Goal: Transaction & Acquisition: Purchase product/service

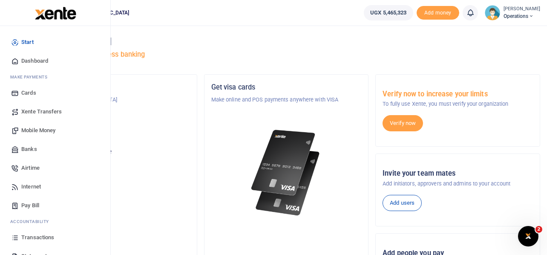
click at [35, 168] on span "Airtime" at bounding box center [30, 168] width 18 height 9
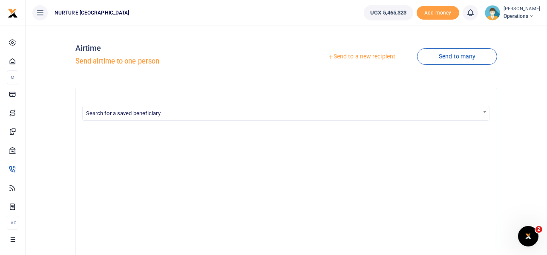
click at [384, 55] on link "Send to a new recipient" at bounding box center [361, 56] width 111 height 15
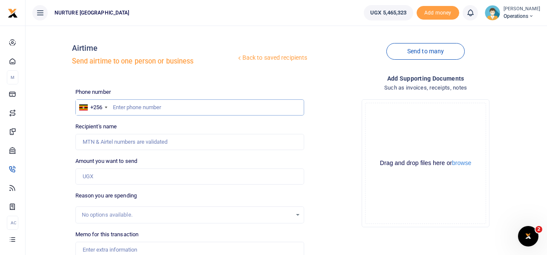
click at [206, 105] on input "text" at bounding box center [189, 107] width 229 height 16
type input "701330586"
type input "Barbra Tumusiime"
type input "701330586"
drag, startPoint x: 137, startPoint y: 141, endPoint x: 71, endPoint y: 141, distance: 66.1
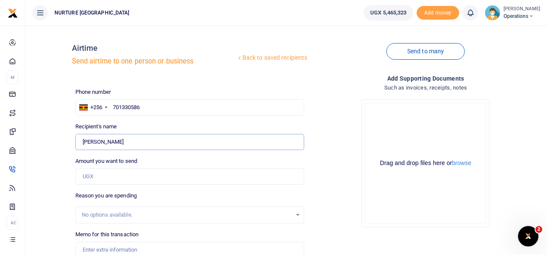
click at [71, 141] on div "Back to saved recipients Airtime Send airtime to one person or business Send to…" at bounding box center [286, 176] width 515 height 288
type input "Kaheeru Josephat"
click at [113, 174] on input "Amount you want to send" at bounding box center [189, 176] width 229 height 16
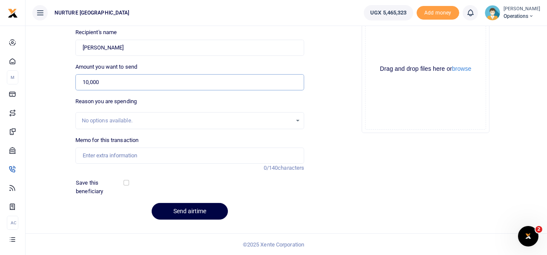
type input "10,000"
click at [107, 156] on input "Memo for this transaction" at bounding box center [189, 156] width 229 height 16
click at [224, 151] on input "Airtime for the youth social enterprise for the month of Feb 2025" at bounding box center [189, 156] width 229 height 16
click at [226, 153] on input "Airtime for the youth social enterprise for the month of Feb 2025" at bounding box center [189, 156] width 229 height 16
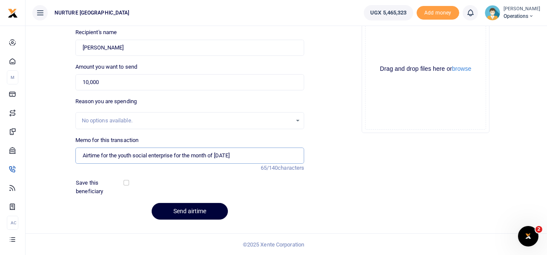
type input "Airtime for the youth social enterprise for the month of Oct 2025"
click at [186, 209] on button "Send airtime" at bounding box center [190, 211] width 76 height 17
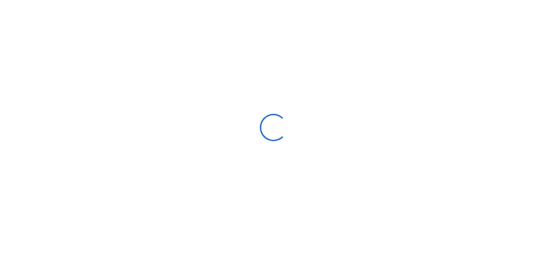
scroll to position [93, 0]
select select
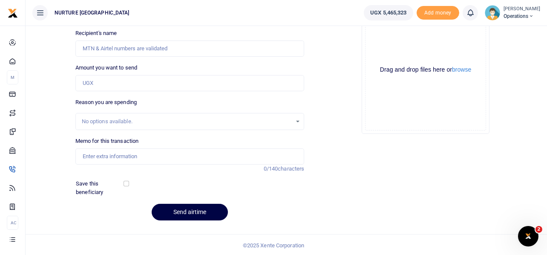
scroll to position [0, 0]
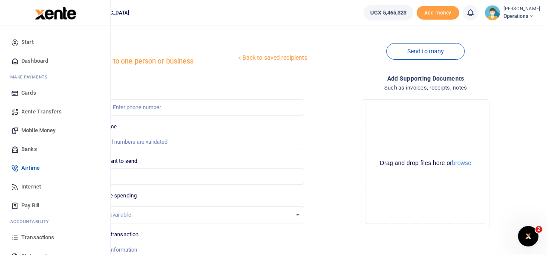
click at [32, 128] on span "Mobile Money" at bounding box center [38, 130] width 34 height 9
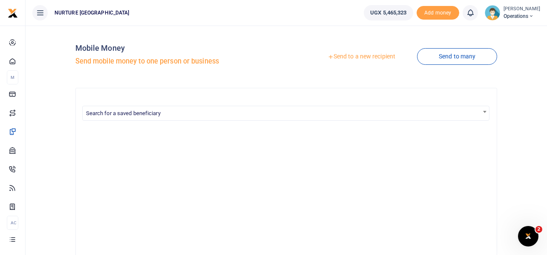
click at [344, 57] on link "Send to a new recipient" at bounding box center [361, 56] width 111 height 15
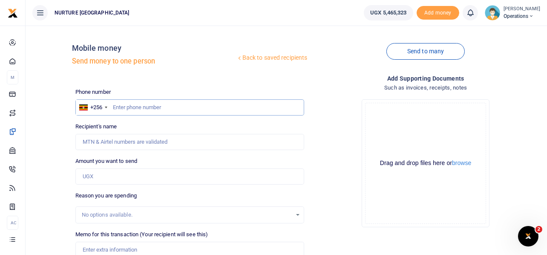
click at [146, 109] on input "text" at bounding box center [189, 107] width 229 height 16
paste input "256757017978"
type input "256757017978"
click at [97, 179] on input "Amount you want to send" at bounding box center [189, 176] width 229 height 16
type input "3000"
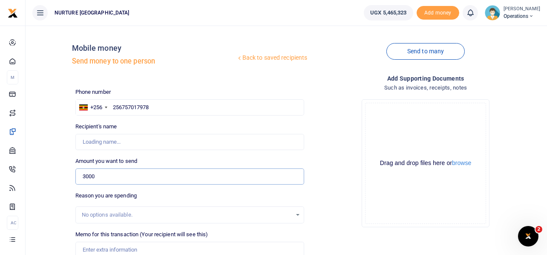
type input "[PERSON_NAME]"
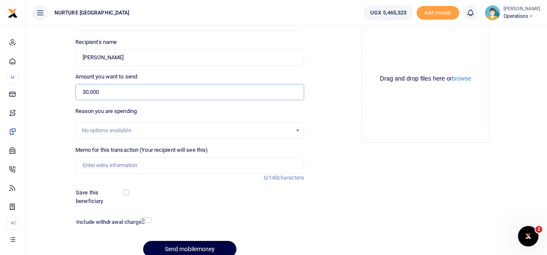
scroll to position [87, 0]
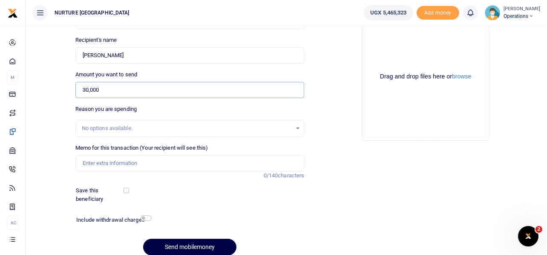
type input "30,000"
click at [126, 168] on input "Memo for this transaction (Your recipient will see this)" at bounding box center [189, 163] width 229 height 16
click at [229, 161] on input "Payment for refreshments during volunteer orientation July 2025" at bounding box center [189, 163] width 229 height 16
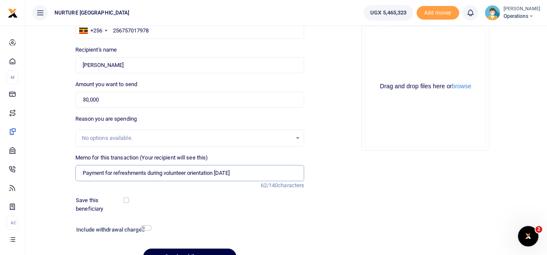
scroll to position [80, 0]
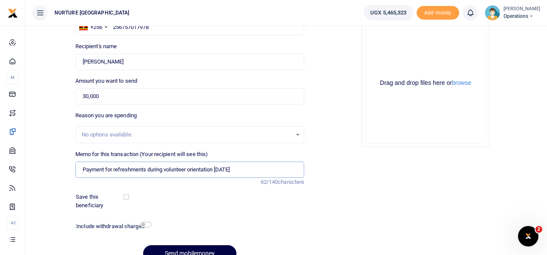
type input "Payment for refreshments during volunteer orientation Oct 2025"
click at [148, 224] on input "checkbox" at bounding box center [146, 225] width 11 height 6
checkbox input "true"
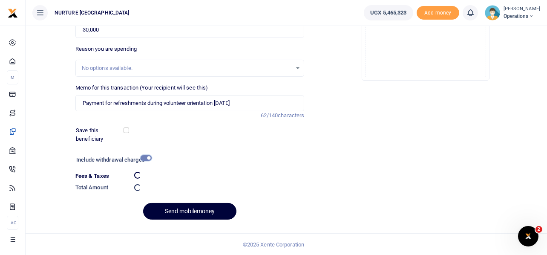
scroll to position [146, 0]
click at [214, 212] on button "Send mobilemoney" at bounding box center [189, 211] width 93 height 17
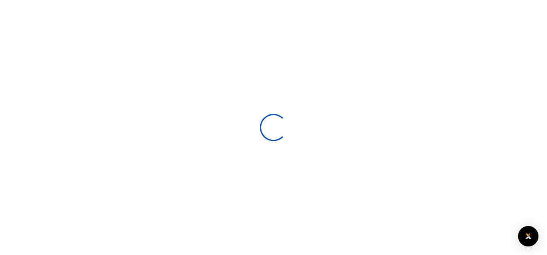
select select
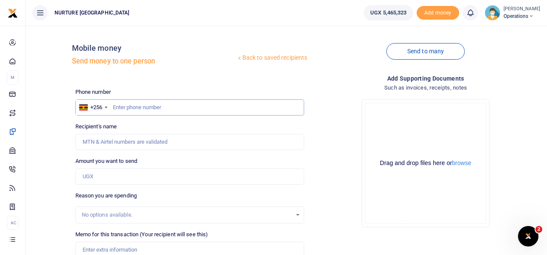
click at [163, 104] on input "text" at bounding box center [189, 107] width 229 height 16
paste input "756030212"
type input "756030212"
click at [100, 179] on input "Amount you want to send" at bounding box center [189, 176] width 229 height 16
type input "Henry Juuko"
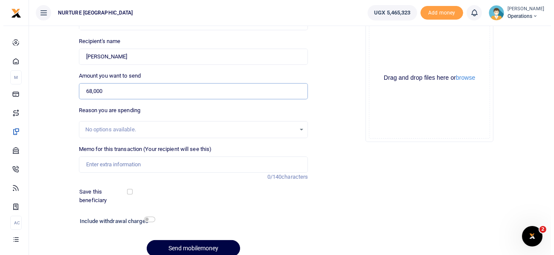
scroll to position [88, 0]
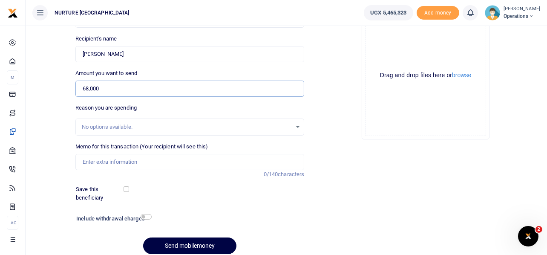
type input "68,000"
click at [116, 160] on input "Memo for this transaction (Your recipient will see this)" at bounding box center [189, 162] width 229 height 16
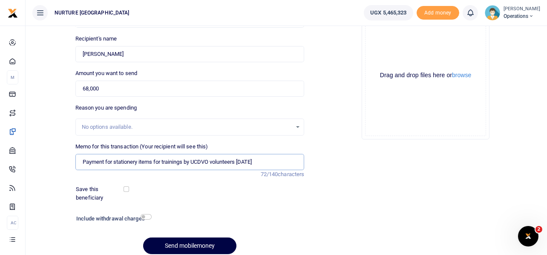
click at [249, 159] on input "Payment for stationery items for trainings by UCDVO volunteers July 2025" at bounding box center [189, 162] width 229 height 16
type input "Payment for stationery items for trainings by UCDVO volunteers [DATE]"
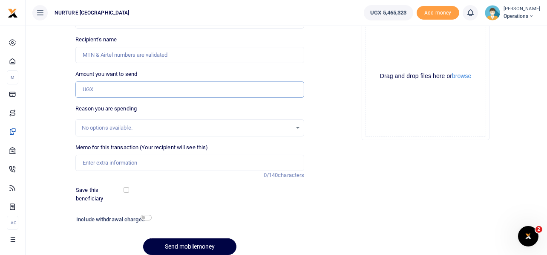
click at [106, 88] on input "Amount you want to send" at bounding box center [189, 89] width 229 height 16
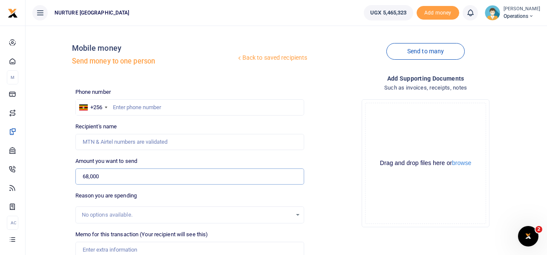
type input "68,000"
click at [137, 104] on input "text" at bounding box center [189, 107] width 229 height 16
click at [145, 110] on input "text" at bounding box center [189, 107] width 229 height 16
paste input "756030212"
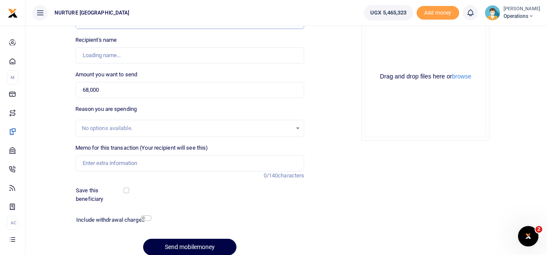
scroll to position [90, 0]
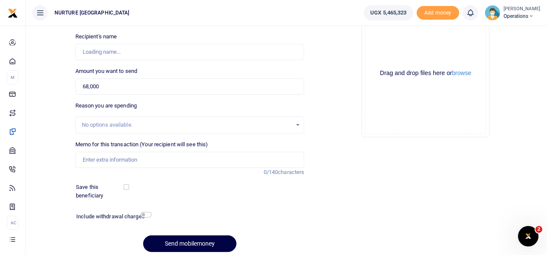
type input "756030212"
click at [139, 163] on input "Memo for this transaction (Your recipient will see this)" at bounding box center [189, 160] width 229 height 16
type input "[PERSON_NAME]"
type input "O"
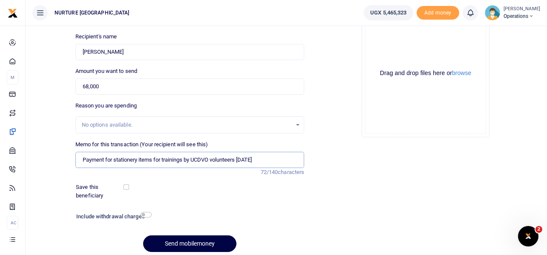
click at [247, 157] on input "Payment for stationery items for trainings by UCDVO volunteers July 2025" at bounding box center [189, 160] width 229 height 16
type input "Payment for stationery items for trainings by UCDVO volunteers [DATE]"
click at [146, 216] on input "checkbox" at bounding box center [146, 215] width 11 height 6
checkbox input "true"
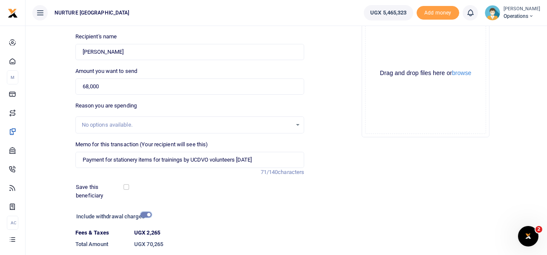
scroll to position [146, 0]
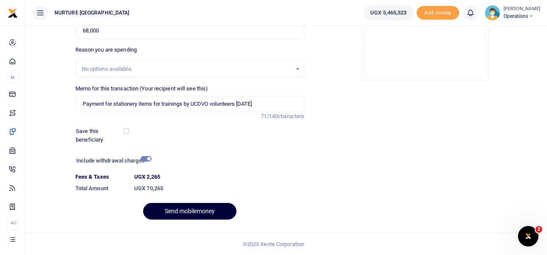
click at [194, 211] on button "Send mobilemoney" at bounding box center [189, 211] width 93 height 17
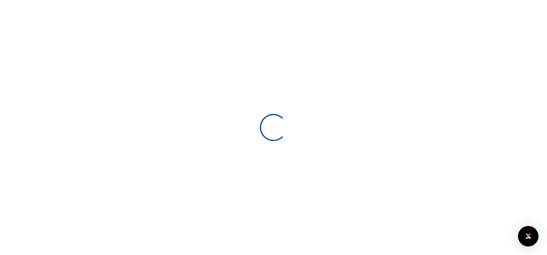
select select
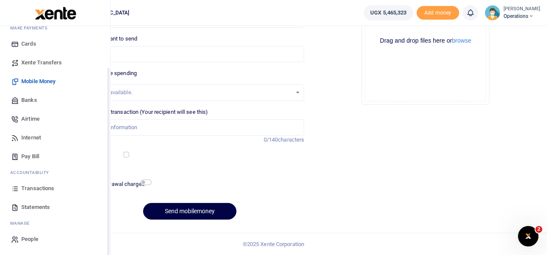
scroll to position [49, 0]
click at [38, 188] on span "Transactions" at bounding box center [37, 189] width 33 height 9
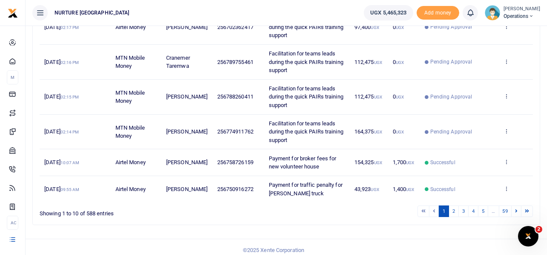
scroll to position [295, 0]
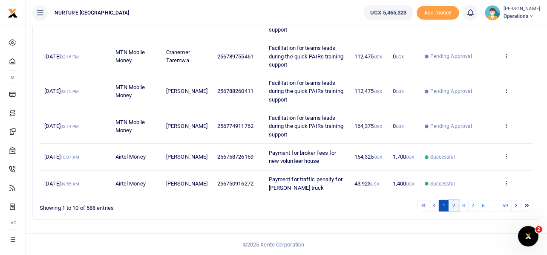
click at [455, 204] on link "2" at bounding box center [454, 206] width 10 height 12
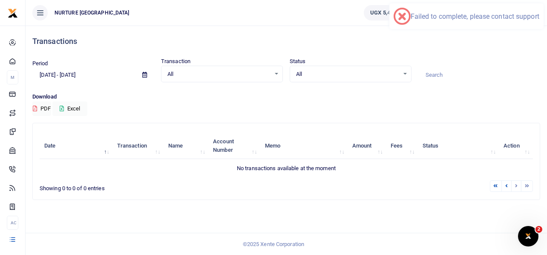
scroll to position [0, 0]
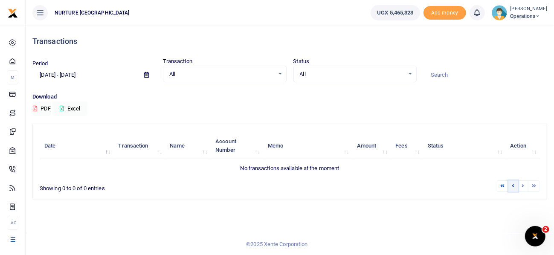
click at [515, 184] on link at bounding box center [513, 186] width 10 height 12
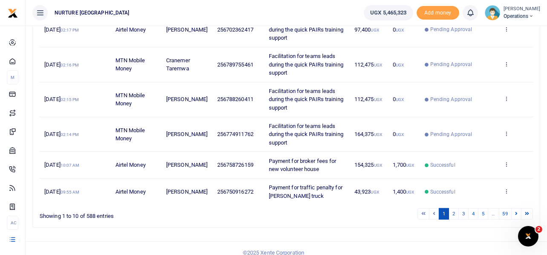
scroll to position [295, 0]
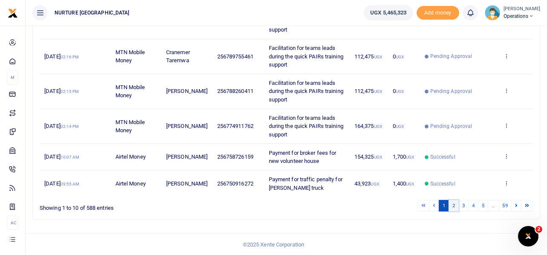
click at [454, 205] on link "2" at bounding box center [454, 206] width 10 height 12
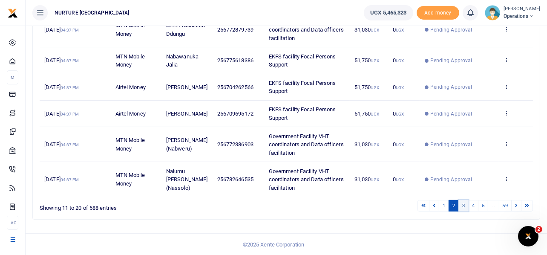
click at [464, 205] on link "3" at bounding box center [464, 206] width 10 height 12
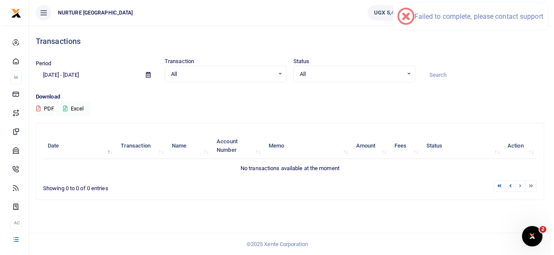
scroll to position [0, 0]
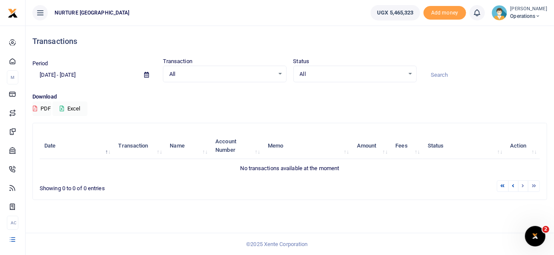
click at [524, 185] on li at bounding box center [523, 186] width 10 height 12
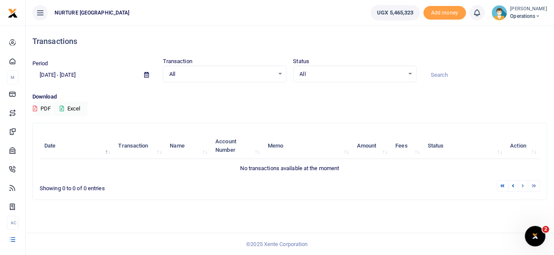
click at [524, 185] on li at bounding box center [523, 186] width 10 height 12
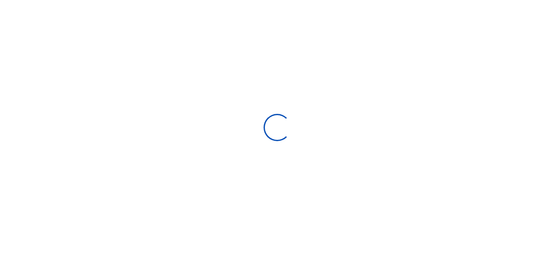
select select
type input "09/09/2025 - 10/08/2025"
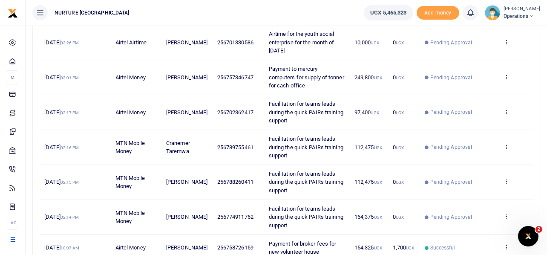
scroll to position [295, 0]
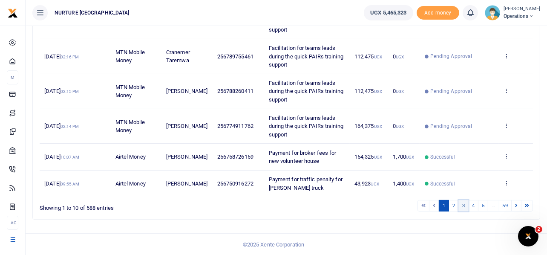
click at [464, 205] on link "3" at bounding box center [464, 206] width 10 height 12
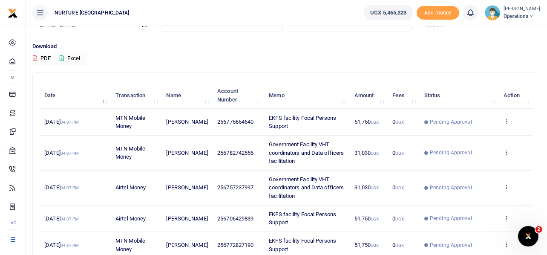
scroll to position [261, 0]
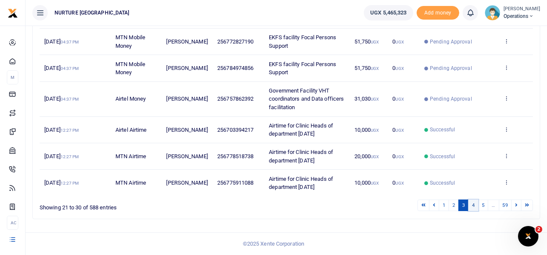
click at [472, 204] on link "4" at bounding box center [474, 206] width 10 height 12
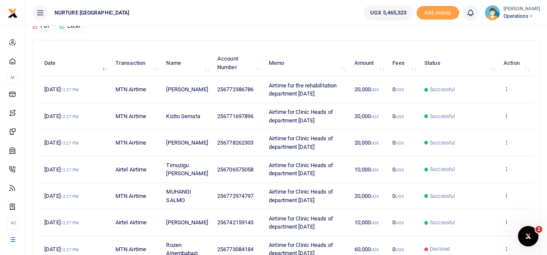
scroll to position [228, 0]
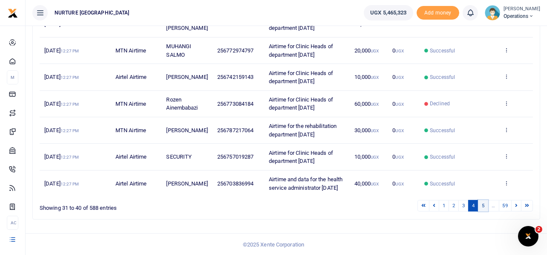
click at [485, 207] on link "5" at bounding box center [483, 206] width 10 height 12
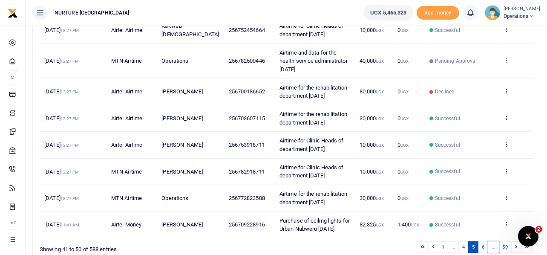
scroll to position [245, 0]
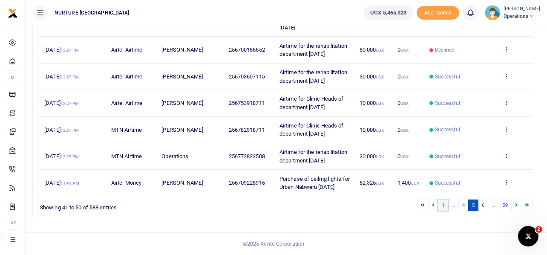
click at [444, 204] on link "1" at bounding box center [443, 206] width 10 height 12
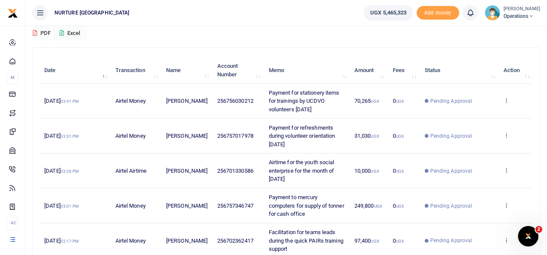
scroll to position [295, 0]
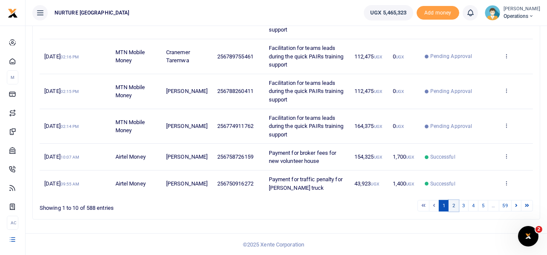
click at [453, 205] on link "2" at bounding box center [454, 206] width 10 height 12
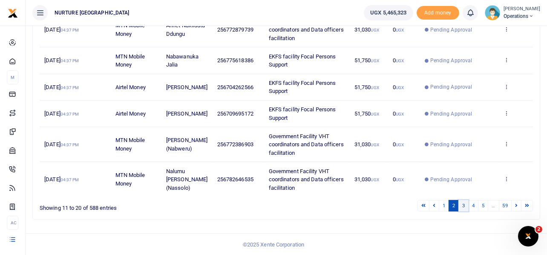
click at [464, 208] on link "3" at bounding box center [464, 206] width 10 height 12
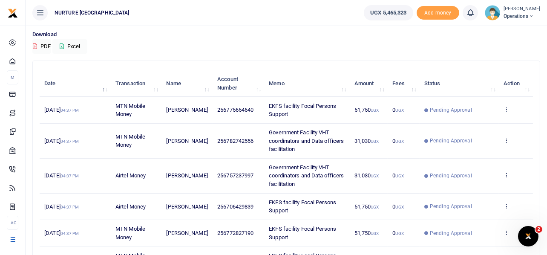
scroll to position [261, 0]
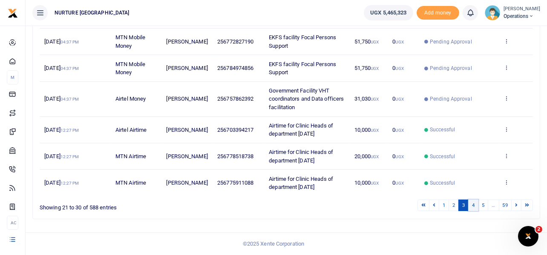
click at [474, 203] on link "4" at bounding box center [474, 206] width 10 height 12
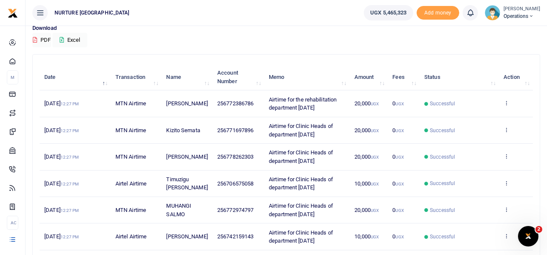
scroll to position [228, 0]
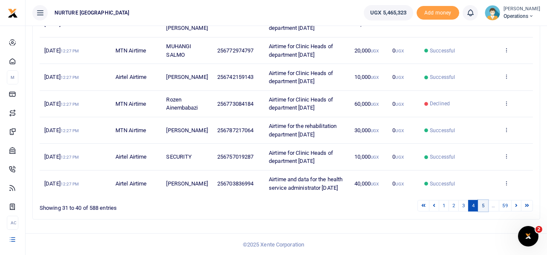
click at [486, 210] on link "5" at bounding box center [483, 206] width 10 height 12
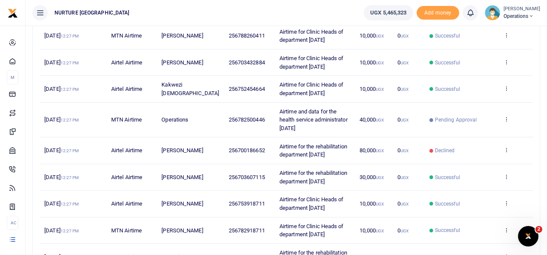
scroll to position [137, 0]
drag, startPoint x: 322, startPoint y: 143, endPoint x: 265, endPoint y: 133, distance: 57.5
click at [275, 137] on td "Airtime for the rehabilitation department Oct 2025" at bounding box center [315, 150] width 80 height 26
copy span "Airtime for the rehabilitation department Oct 2025"
click at [506, 146] on icon at bounding box center [507, 149] width 6 height 6
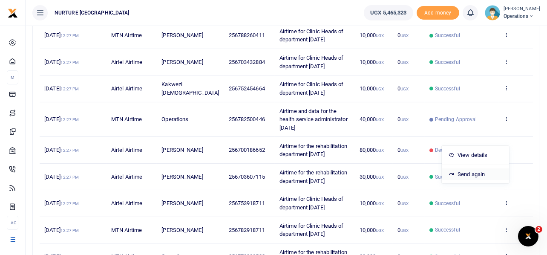
click at [468, 172] on link "Send again" at bounding box center [475, 174] width 67 height 12
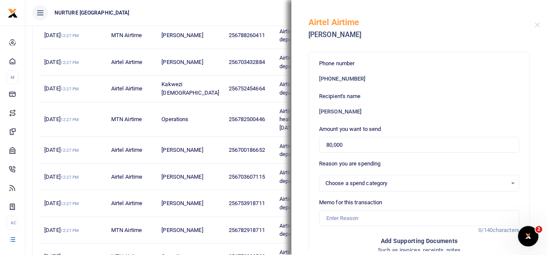
select select
click at [352, 143] on input "80,000" at bounding box center [419, 145] width 200 height 16
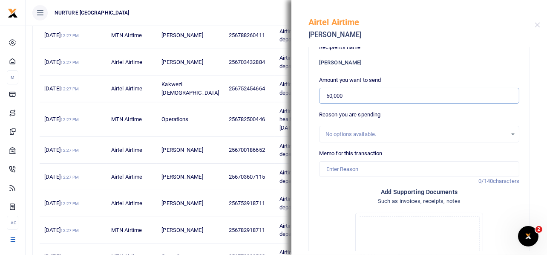
scroll to position [49, 0]
type input "50,000"
click at [360, 168] on input "Memo for this transaction" at bounding box center [419, 169] width 200 height 16
paste input "Airtime for the rehabilitation department Oct 2025"
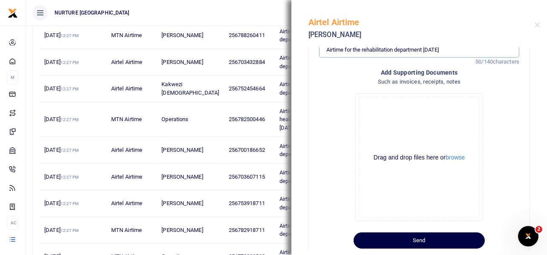
scroll to position [186, 0]
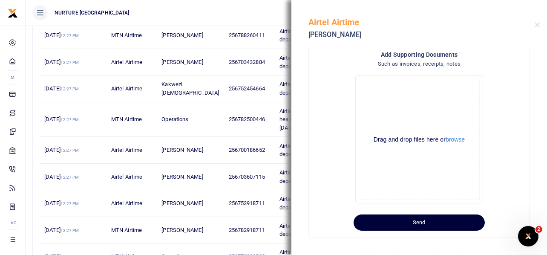
type input "Airtime for the rehabilitation department Oct 2025"
click at [407, 221] on button "Send" at bounding box center [419, 222] width 131 height 16
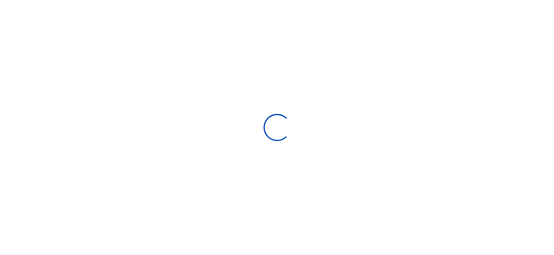
select select
type input "[DATE] - [DATE]"
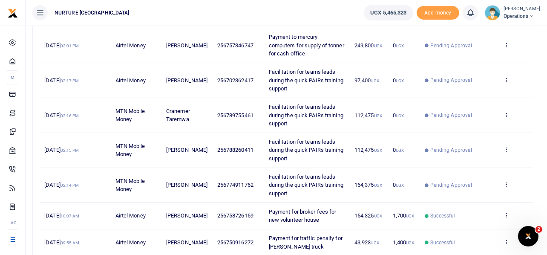
scroll to position [295, 0]
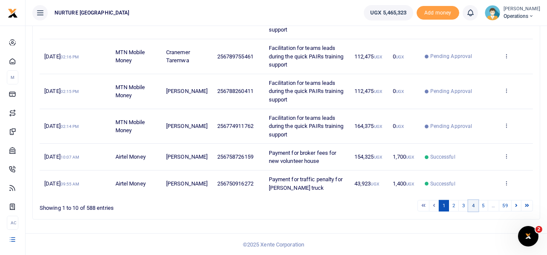
click at [470, 207] on link "4" at bounding box center [474, 206] width 10 height 12
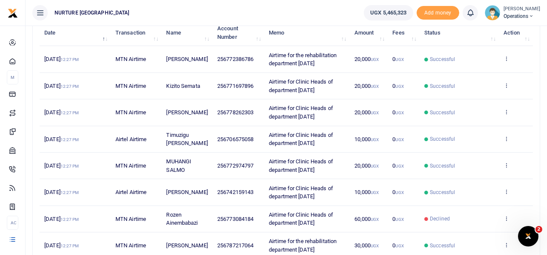
scroll to position [228, 0]
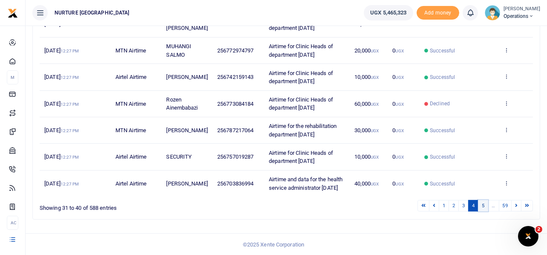
click at [486, 205] on link "5" at bounding box center [483, 206] width 10 height 12
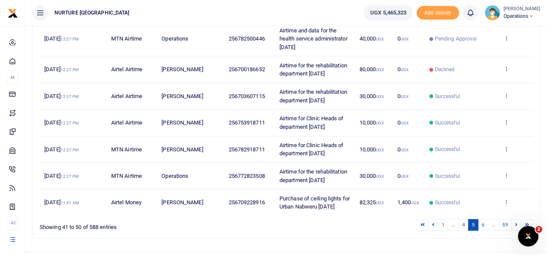
scroll to position [245, 0]
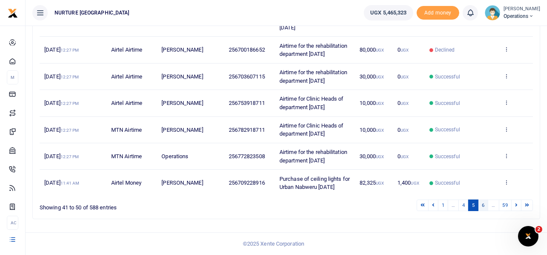
click at [484, 205] on link "6" at bounding box center [483, 206] width 10 height 12
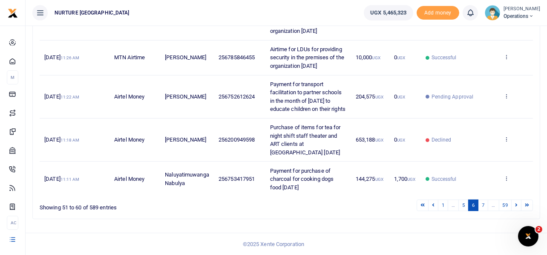
scroll to position [367, 0]
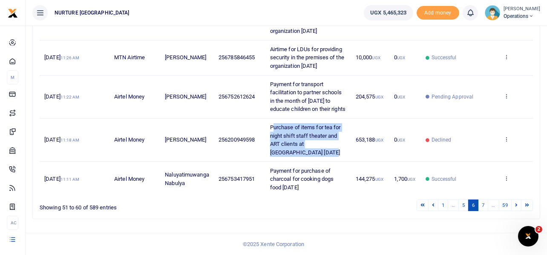
drag, startPoint x: 296, startPoint y: 163, endPoint x: 275, endPoint y: 136, distance: 35.0
click at [275, 136] on td "Purchase of items for tea for night shift staff theater and ART clients at Nurt…" at bounding box center [309, 140] width 86 height 43
click at [297, 162] on td "Purchase of items for tea for night shift staff theater and ART clients at Nurt…" at bounding box center [309, 140] width 86 height 43
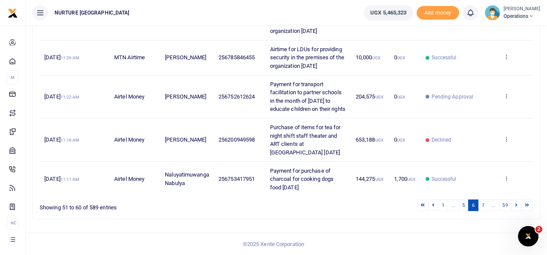
click at [297, 162] on td "Purchase of items for tea for night shift staff theater and ART clients at Nurt…" at bounding box center [309, 140] width 86 height 43
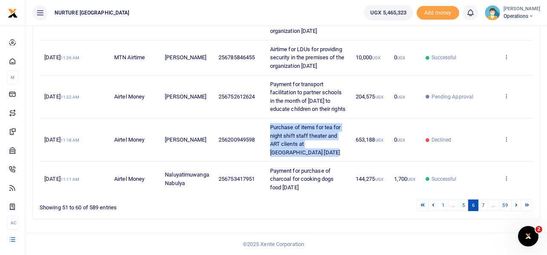
drag, startPoint x: 297, startPoint y: 163, endPoint x: 271, endPoint y: 136, distance: 37.7
click at [271, 136] on td "Purchase of items for tea for night shift staff theater and ART clients at Nurt…" at bounding box center [309, 140] width 86 height 43
copy span "Purchase of items for tea for night shift staff theater and ART clients at Nurt…"
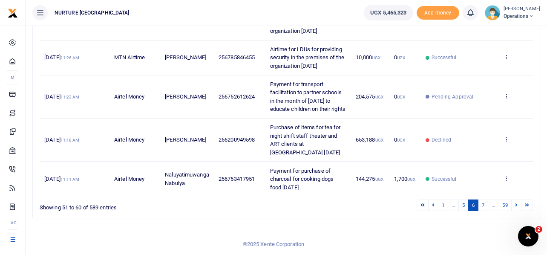
click at [506, 146] on td "View details Send again" at bounding box center [516, 140] width 34 height 43
click at [506, 142] on icon at bounding box center [507, 139] width 6 height 6
click at [474, 200] on link "Send again" at bounding box center [475, 206] width 67 height 12
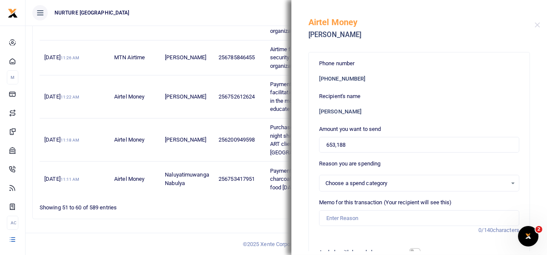
select select
click at [367, 147] on input "653,188" at bounding box center [419, 145] width 200 height 16
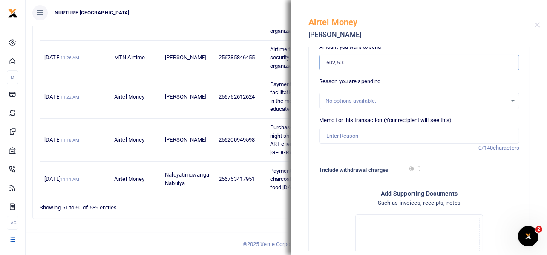
scroll to position [87, 0]
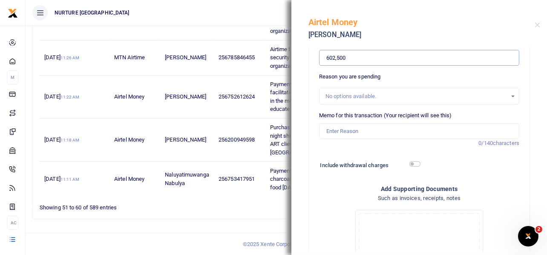
type input "602,500"
click at [376, 128] on input "Memo for this transaction (Your recipient will see this)" at bounding box center [419, 131] width 200 height 16
paste input "Purchase of items for tea for night shift staff theater and ART clients at Nurt…"
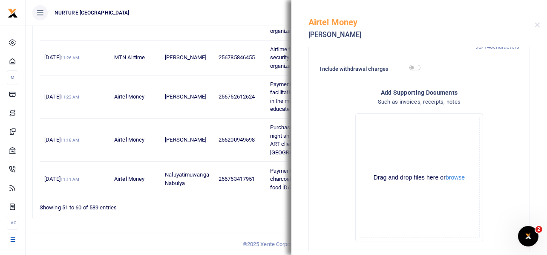
scroll to position [188, 0]
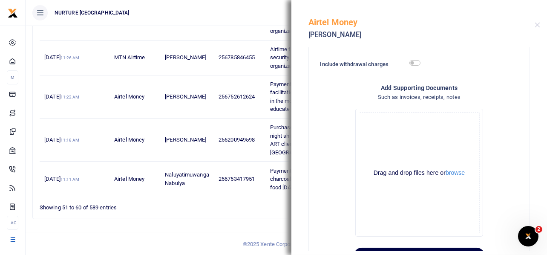
type input "Purchase of items for tea for night shift staff theater and ART clients at Nurt…"
click at [414, 61] on input "checkbox" at bounding box center [415, 63] width 11 height 6
checkbox input "true"
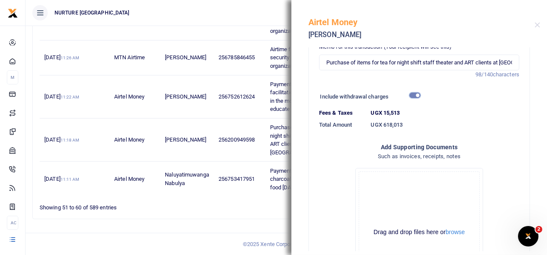
scroll to position [248, 0]
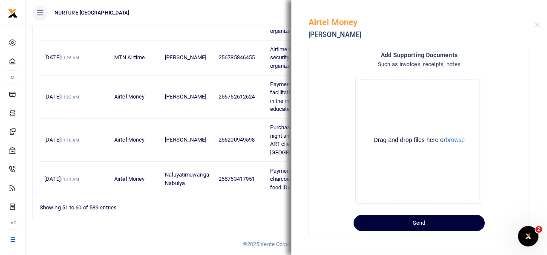
click at [448, 219] on button "Send" at bounding box center [419, 223] width 131 height 16
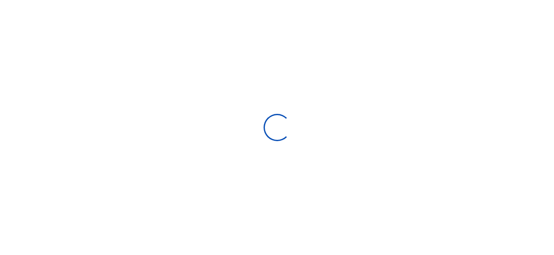
select select
type input "[DATE] - [DATE]"
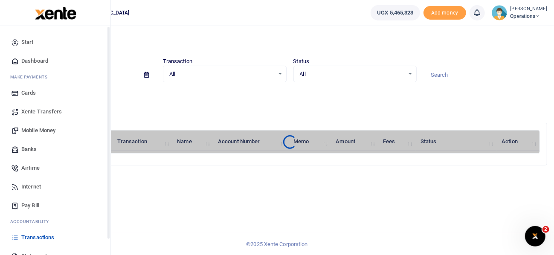
scroll to position [49, 0]
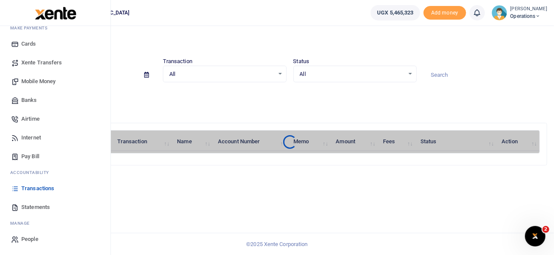
click at [35, 188] on span "Transactions" at bounding box center [37, 188] width 33 height 9
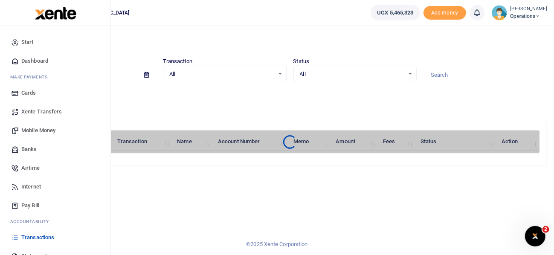
click at [47, 130] on span "Mobile Money" at bounding box center [38, 130] width 34 height 9
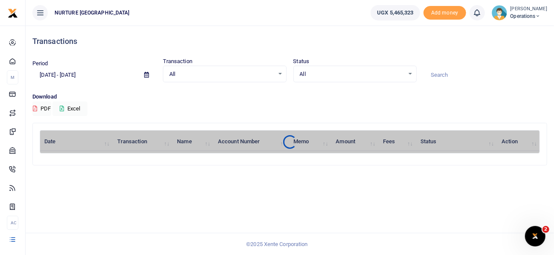
click at [536, 17] on icon at bounding box center [537, 16] width 5 height 6
click at [510, 61] on link "Logout" at bounding box center [514, 62] width 67 height 12
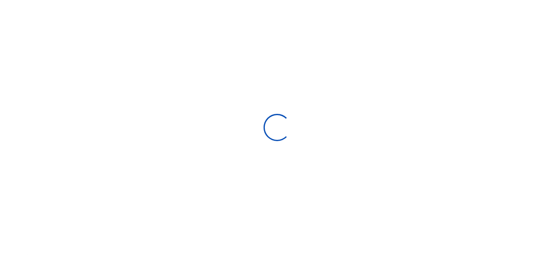
click at [213, 91] on div at bounding box center [277, 127] width 554 height 255
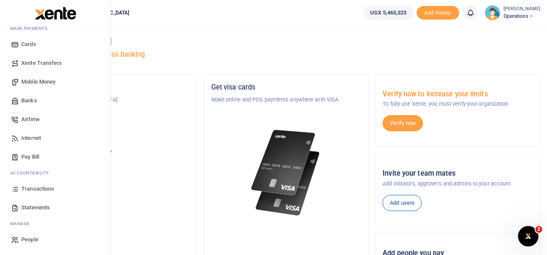
click at [30, 116] on span "Airtime" at bounding box center [30, 119] width 18 height 9
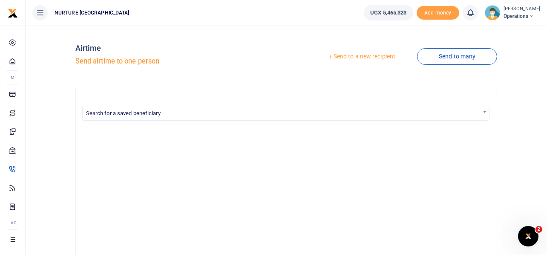
click at [363, 56] on link "Send to a new recipient" at bounding box center [361, 56] width 111 height 15
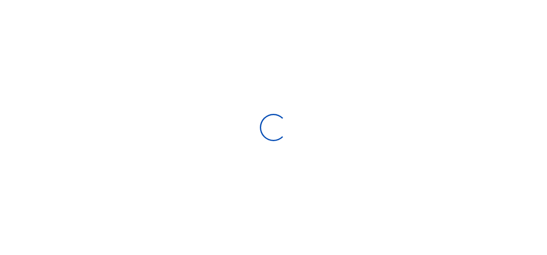
select select "Loading categories"
select select
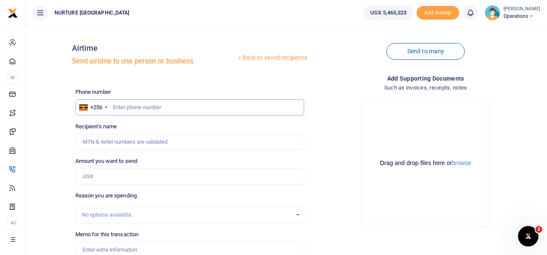
click at [172, 111] on input "text" at bounding box center [189, 107] width 229 height 16
type input "789552411"
type input "Lydia Singiza"
type input "789552411"
click at [118, 176] on input "Amount you want to send" at bounding box center [189, 176] width 229 height 16
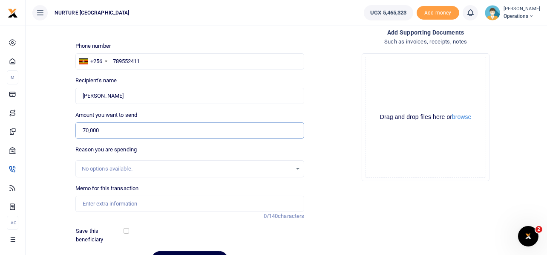
scroll to position [51, 0]
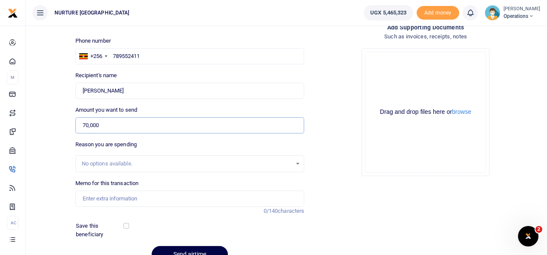
type input "70,000"
click at [118, 176] on div "Phone number +256 Uganda +256 789552411 Phone is required. Recipient's name Fou…" at bounding box center [190, 153] width 236 height 233
click at [119, 191] on input "Memo for this transaction" at bounding box center [189, 199] width 229 height 16
type input "Payment for airtime for M and E data collectors [DATE]"
click at [230, 168] on div "No options available." at bounding box center [189, 163] width 229 height 17
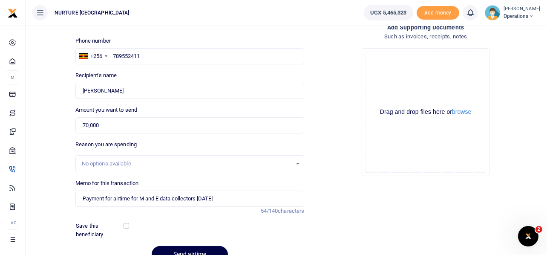
scroll to position [94, 0]
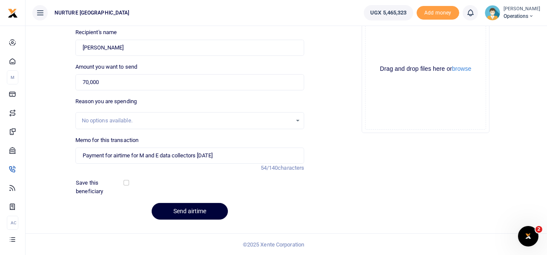
click at [204, 209] on button "Send airtime" at bounding box center [190, 211] width 76 height 17
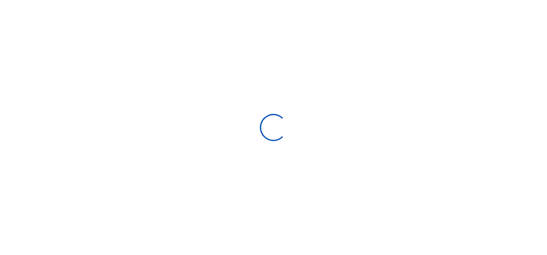
select select "Loading categories"
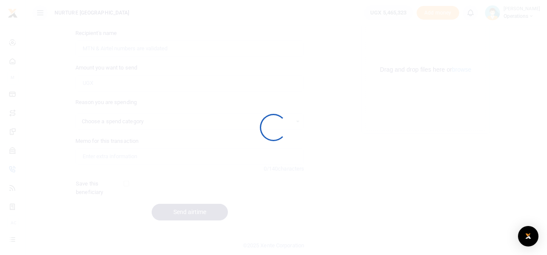
select select
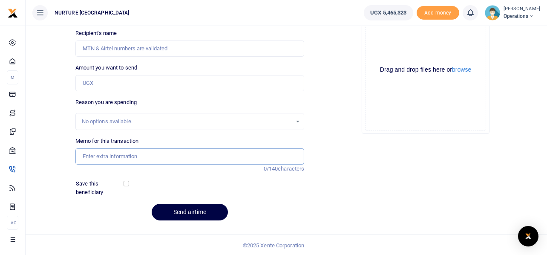
click at [107, 156] on input "Memo for this transaction" at bounding box center [189, 156] width 229 height 16
paste input "Payment for airtime for M and E data collectors [DATE]"
type input "Payment for airtime for M and E data collectors [DATE]"
click at [99, 77] on input "Amount you want to send" at bounding box center [189, 83] width 229 height 16
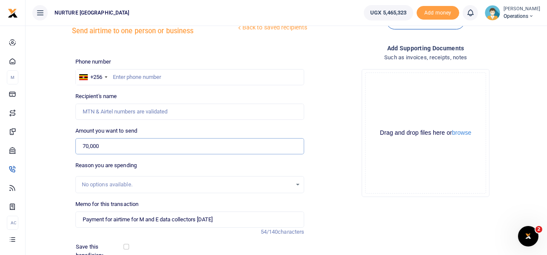
scroll to position [28, 0]
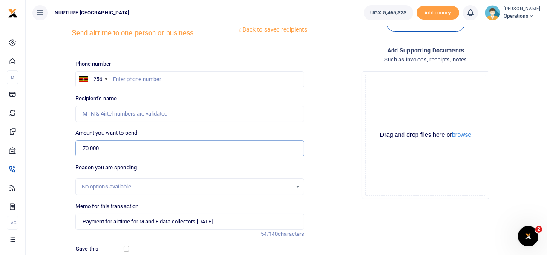
type input "70,000"
click at [136, 78] on input "text" at bounding box center [189, 79] width 229 height 16
type input "783226360"
type input "[PERSON_NAME]"
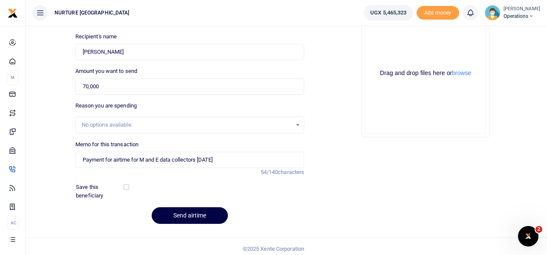
scroll to position [94, 0]
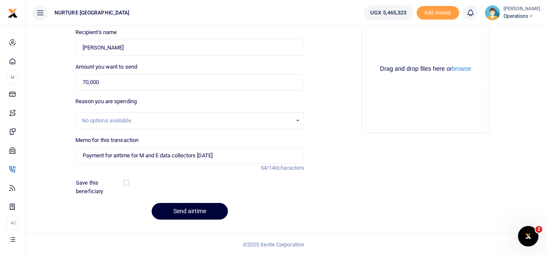
type input "783226360"
click at [198, 209] on button "Send airtime" at bounding box center [190, 211] width 76 height 17
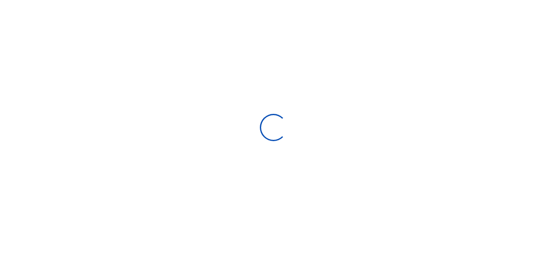
scroll to position [93, 0]
select select "Loading categories"
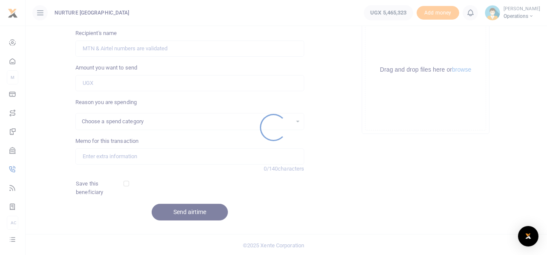
select select
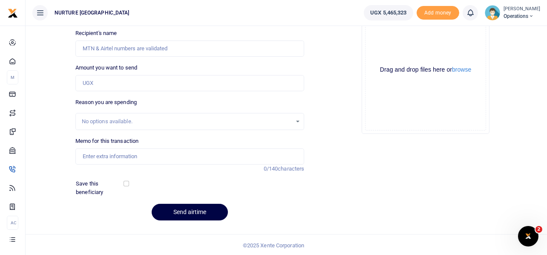
scroll to position [0, 0]
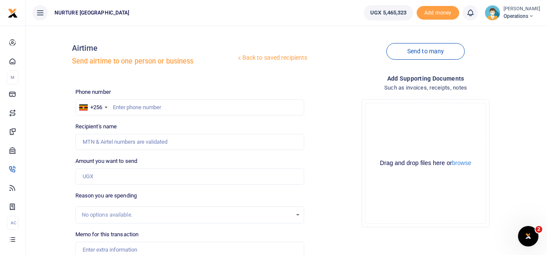
click at [333, 86] on h4 "Such as invoices, receipts, notes" at bounding box center [425, 87] width 229 height 9
click at [341, 128] on div "Drop your files here Drag and drop files here or browse Powered by Uppy" at bounding box center [425, 164] width 229 height 142
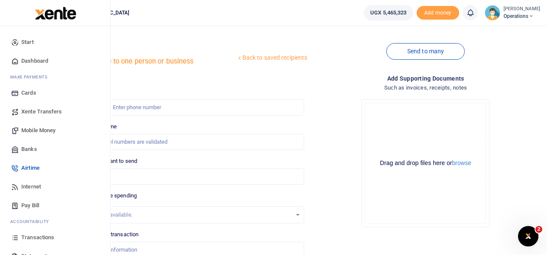
click at [25, 129] on span "Mobile Money" at bounding box center [38, 130] width 34 height 9
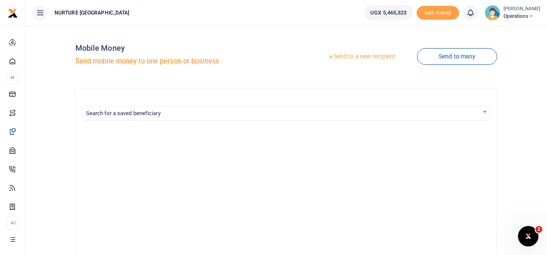
click at [379, 58] on link "Send to a new recipient" at bounding box center [361, 56] width 111 height 15
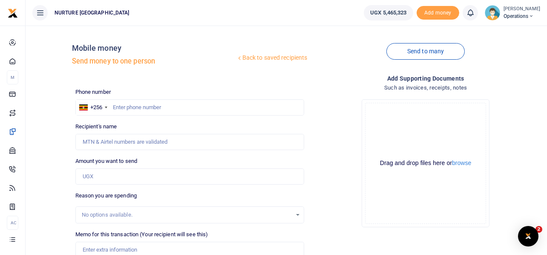
click at [139, 109] on div at bounding box center [273, 127] width 547 height 255
click at [153, 109] on input "text" at bounding box center [189, 107] width 229 height 16
click at [340, 124] on div "Drop your files here Drag and drop files here or browse Powered by Uppy" at bounding box center [425, 164] width 229 height 142
click at [135, 107] on input "text" at bounding box center [189, 107] width 229 height 16
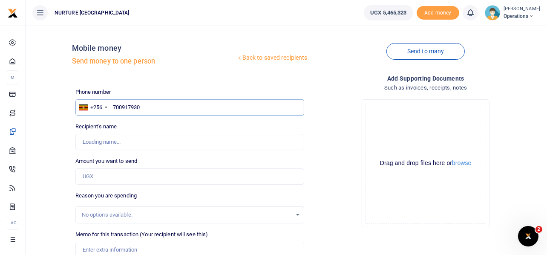
type input "700917930"
click at [104, 174] on input "Amount you want to send" at bounding box center [189, 176] width 229 height 16
type input "Betty Namuyiga"
click at [104, 174] on input "Amount you want to send" at bounding box center [189, 176] width 229 height 16
click at [203, 141] on input "Found" at bounding box center [189, 142] width 229 height 16
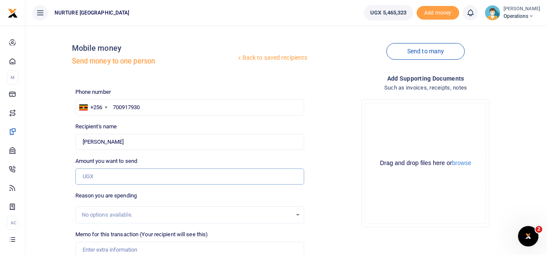
click at [122, 178] on input "Amount you want to send" at bounding box center [189, 176] width 229 height 16
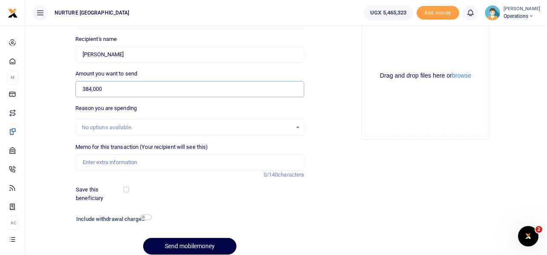
scroll to position [91, 0]
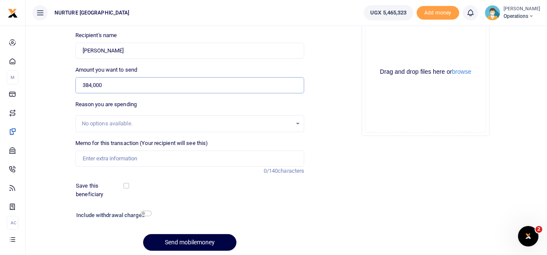
type input "384,000"
click at [109, 154] on input "Memo for this transaction (Your recipient will see this)" at bounding box center [189, 158] width 229 height 16
click at [229, 155] on input "Payment for volunteer resources for the HBCT exercise July 2025" at bounding box center [189, 158] width 229 height 16
type input "Payment for volunteer resources for the HBCT exercise Oct 2025"
click at [154, 216] on div at bounding box center [219, 216] width 137 height 14
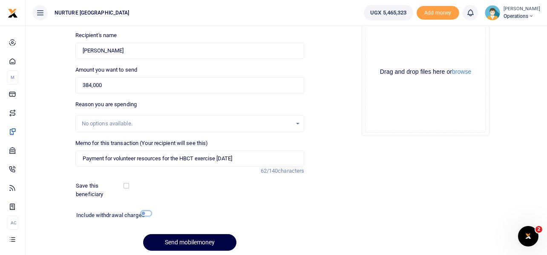
click at [149, 213] on input "checkbox" at bounding box center [146, 214] width 11 height 6
checkbox input "true"
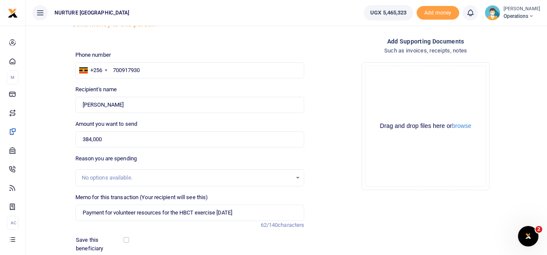
scroll to position [146, 0]
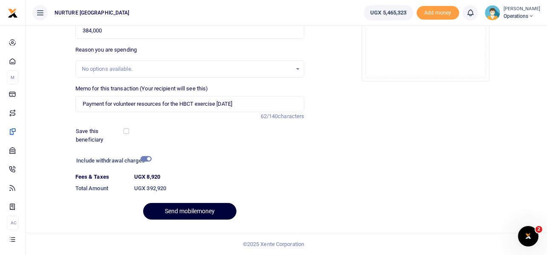
click at [182, 208] on button "Send mobilemoney" at bounding box center [189, 211] width 93 height 17
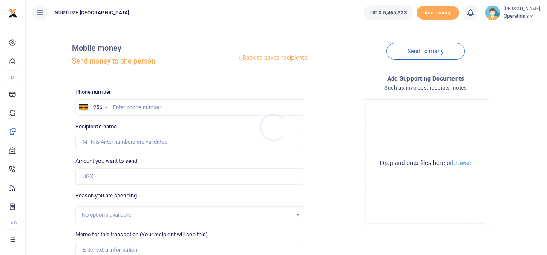
scroll to position [122, 0]
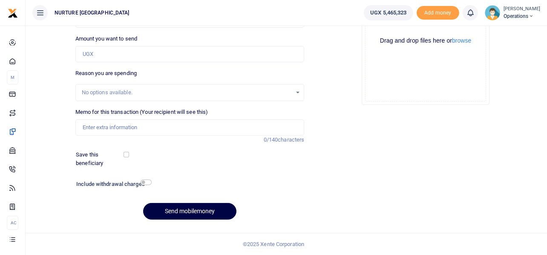
drag, startPoint x: 331, startPoint y: 86, endPoint x: 341, endPoint y: 34, distance: 52.7
click at [341, 34] on div "Drop your files here Drag and drop files here or browse Powered by Uppy" at bounding box center [425, 41] width 229 height 142
